Goal: Information Seeking & Learning: Learn about a topic

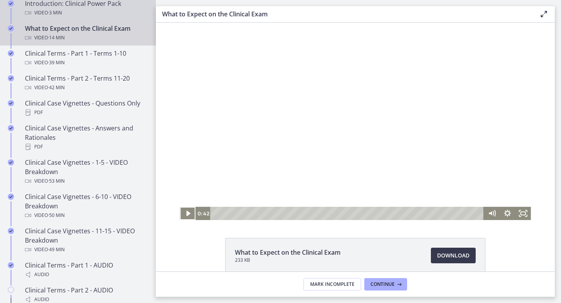
scroll to position [418, 0]
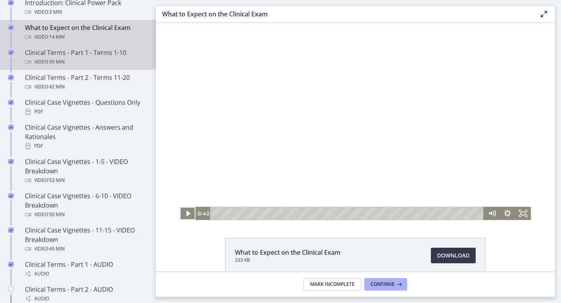
click at [96, 54] on div "Clinical Terms - Part 1 - Terms 1-10 Video · 39 min" at bounding box center [86, 57] width 122 height 19
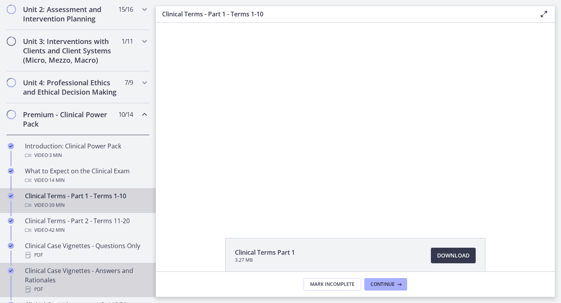
scroll to position [219, 0]
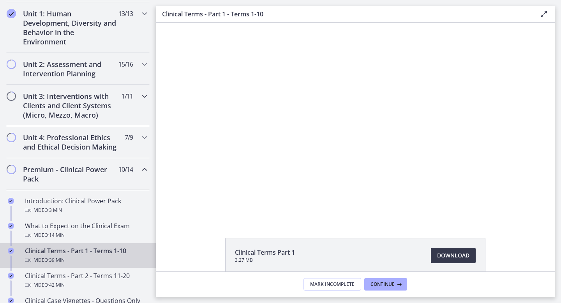
click at [88, 101] on h2 "Unit 3: Interventions with Clients and Client Systems (Micro, Mezzo, Macro)" at bounding box center [70, 106] width 95 height 28
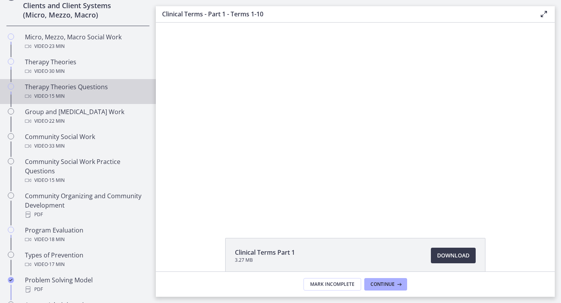
scroll to position [331, 0]
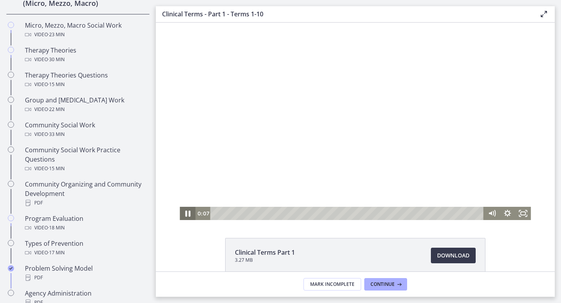
click at [189, 214] on icon "Pause" at bounding box center [187, 214] width 5 height 6
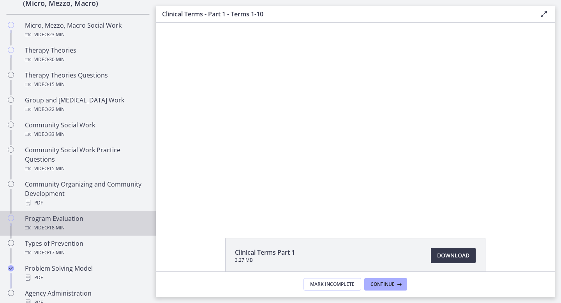
click at [73, 218] on div "Program Evaluation Video · 18 min" at bounding box center [86, 223] width 122 height 19
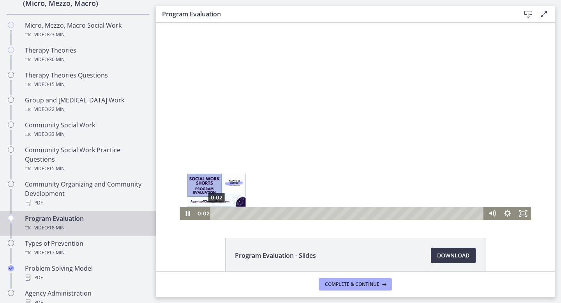
click at [217, 214] on div "0:02" at bounding box center [348, 213] width 264 height 13
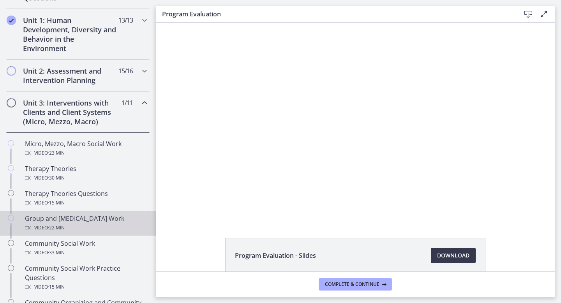
scroll to position [212, 0]
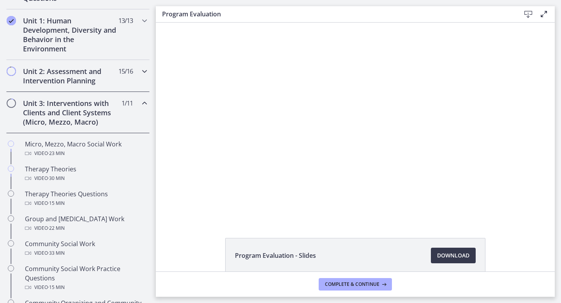
click at [111, 74] on h2 "Unit 2: Assessment and Intervention Planning" at bounding box center [70, 76] width 95 height 19
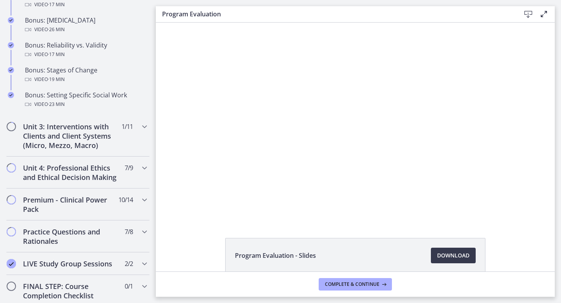
scroll to position [703, 0]
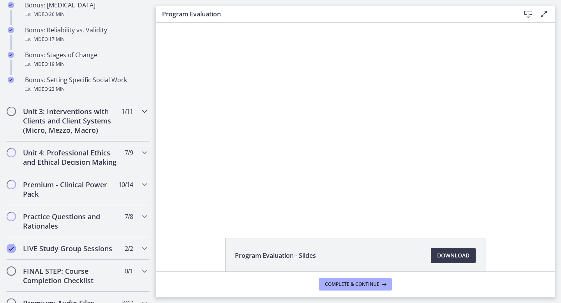
click at [76, 128] on h2 "Unit 3: Interventions with Clients and Client Systems (Micro, Mezzo, Macro)" at bounding box center [70, 121] width 95 height 28
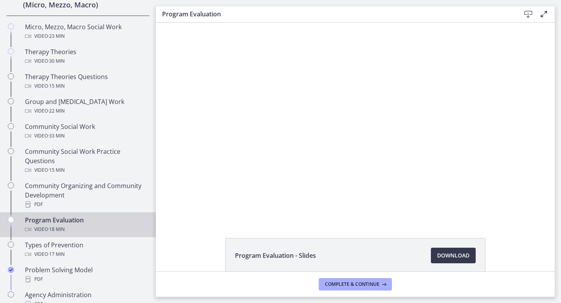
scroll to position [304, 0]
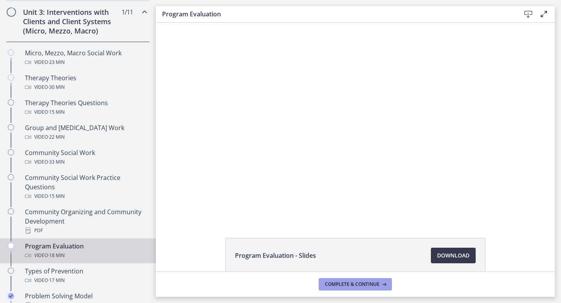
click at [341, 283] on span "Complete & continue" at bounding box center [352, 284] width 55 height 6
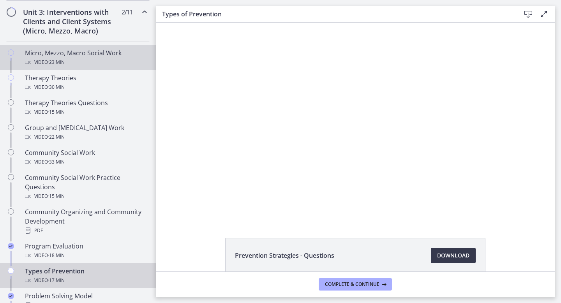
click at [86, 55] on div "Micro, Mezzo, Macro Social Work Video · 23 min" at bounding box center [86, 57] width 122 height 19
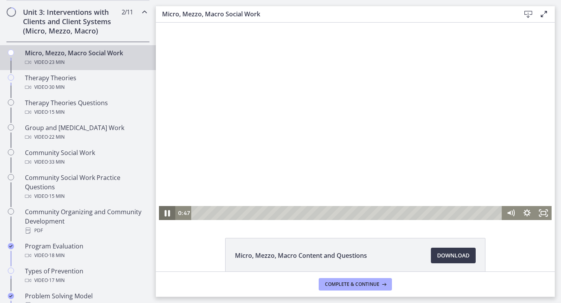
click at [168, 210] on icon "Pause" at bounding box center [166, 213] width 19 height 17
